Goal: Find specific page/section: Find specific page/section

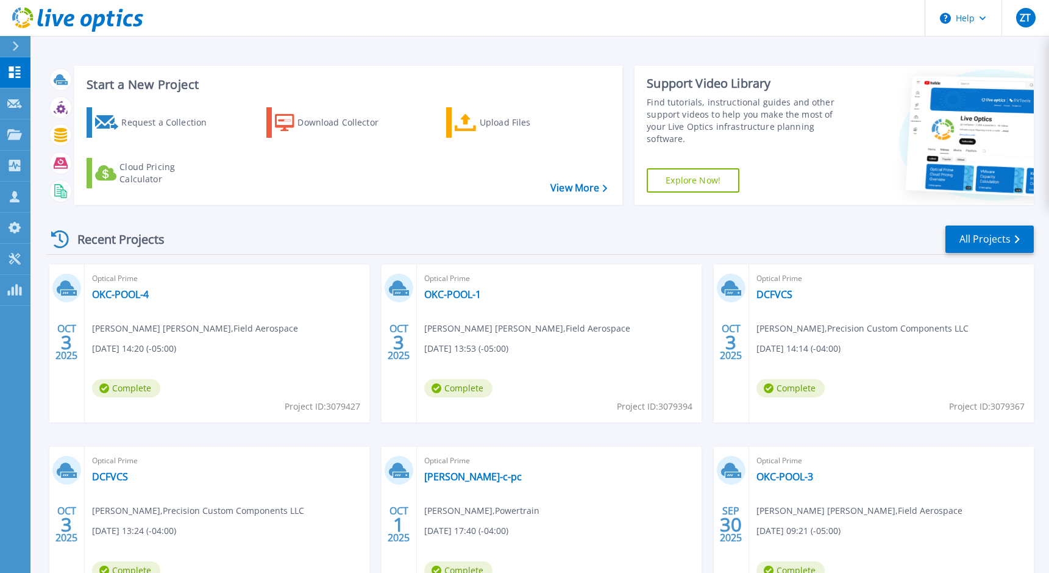
click at [441, 219] on div "Recent Projects All Projects OCT 3 2025 Optical Prime OKC-POOL-4 Tommy Jones To…" at bounding box center [540, 427] width 987 height 424
click at [399, 226] on div "Recent Projects All Projects" at bounding box center [540, 239] width 987 height 30
click at [898, 32] on header "Help ZT Partner Team Member Zane Tower zanetow@cdw.com CDW My Profile Log Out" at bounding box center [524, 18] width 1049 height 37
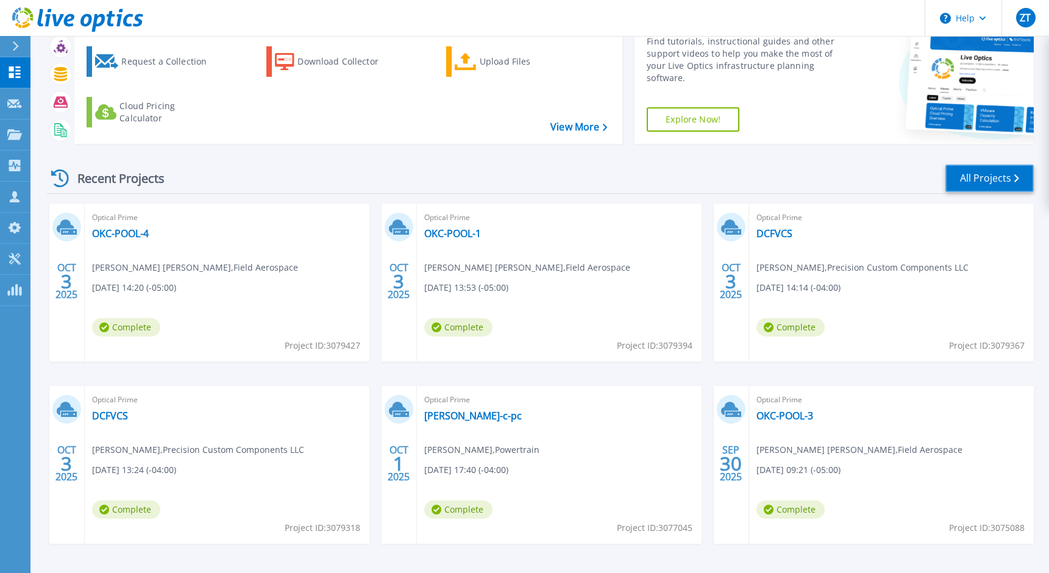
click at [966, 181] on link "All Projects" at bounding box center [989, 178] width 88 height 27
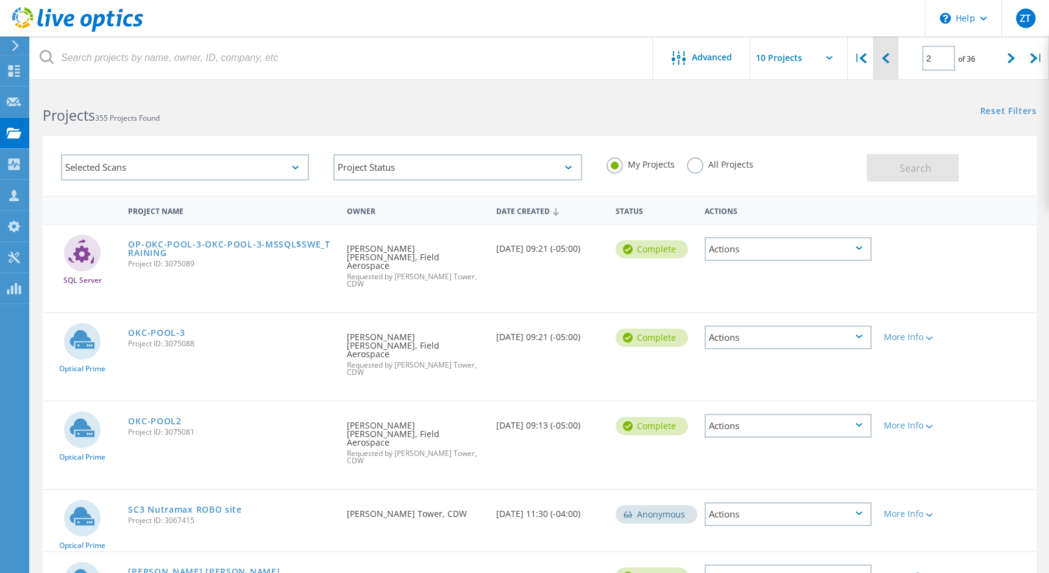
click at [890, 60] on div at bounding box center [885, 58] width 25 height 43
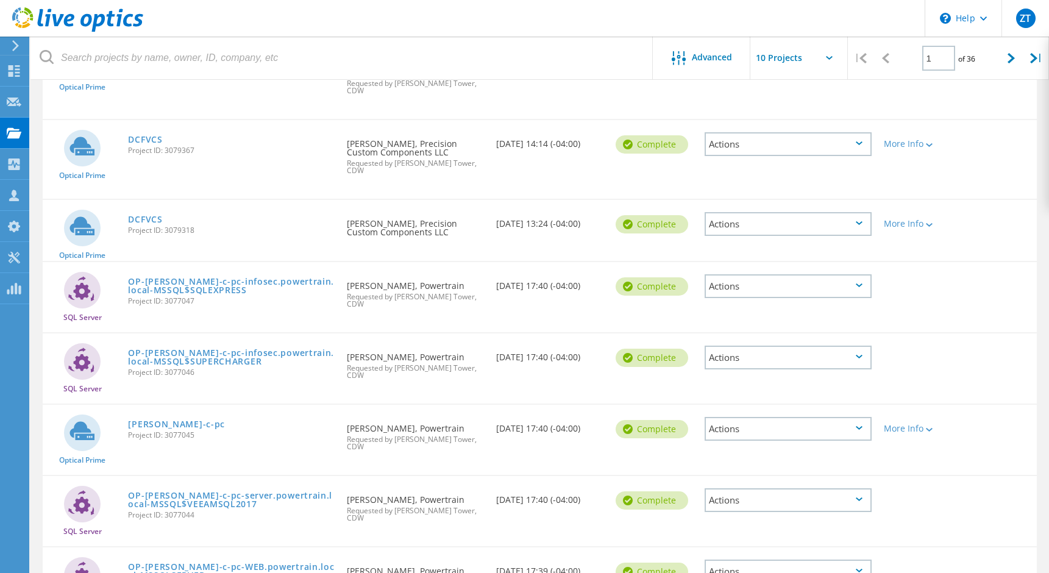
scroll to position [372, 0]
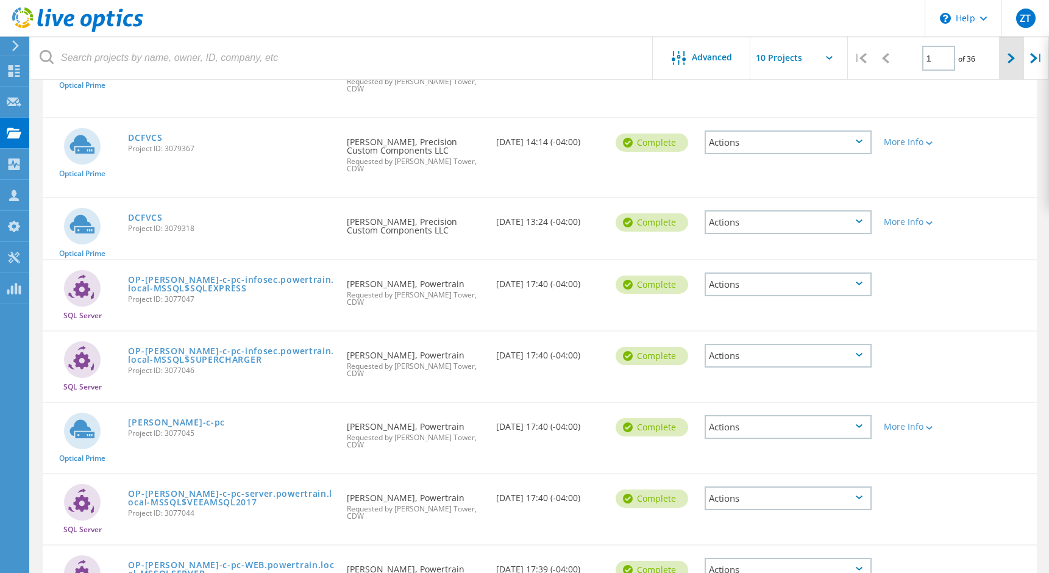
click at [1015, 61] on icon at bounding box center [1010, 58] width 7 height 10
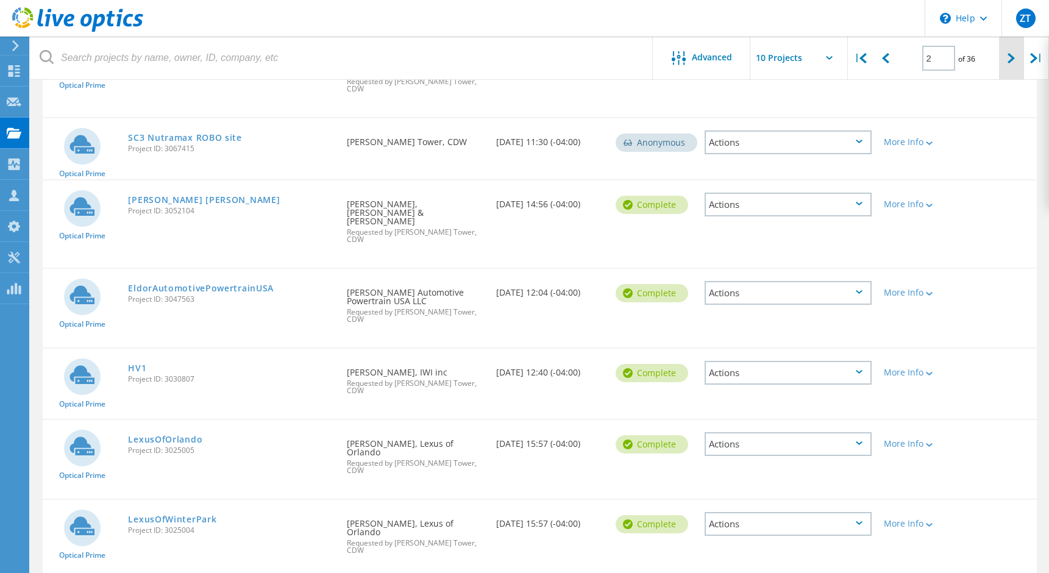
click at [1013, 63] on icon at bounding box center [1010, 58] width 7 height 10
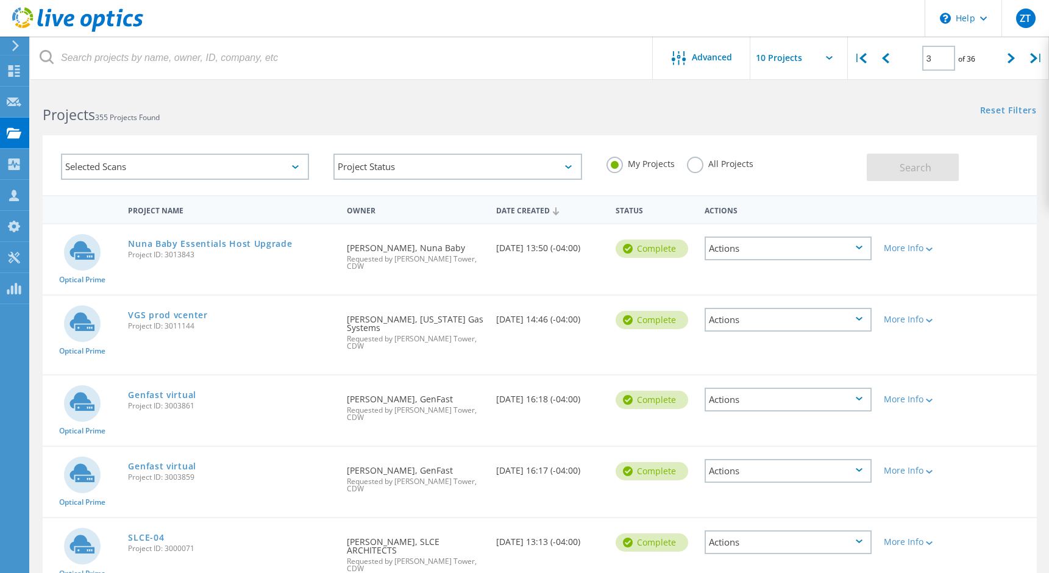
scroll to position [0, 0]
click at [416, 336] on span "Requested by [PERSON_NAME] Tower, CDW" at bounding box center [415, 343] width 137 height 15
click at [876, 60] on div at bounding box center [885, 58] width 25 height 43
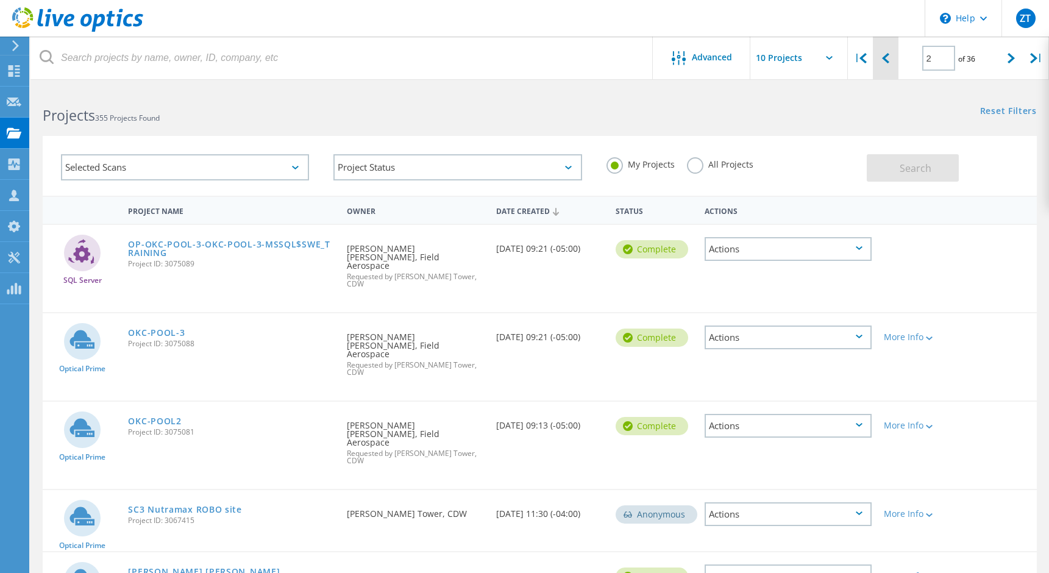
click at [887, 61] on icon at bounding box center [885, 58] width 7 height 10
type input "1"
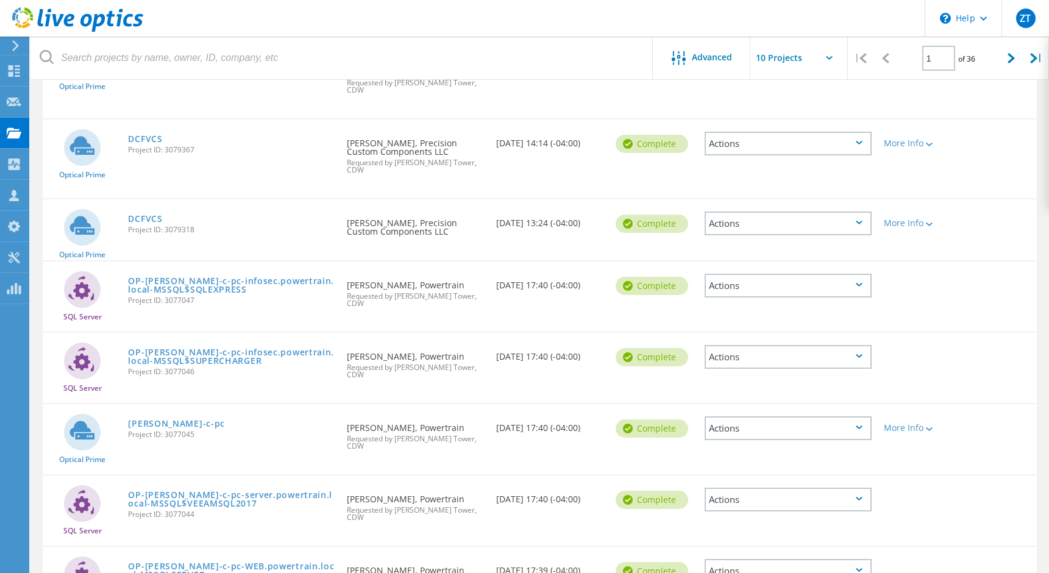
scroll to position [372, 0]
click at [974, 137] on div "Optical Prime DCFVCS Project ID: 3079367 Requested By [PERSON_NAME], Precision …" at bounding box center [540, 157] width 994 height 79
